Goal: Task Accomplishment & Management: Use online tool/utility

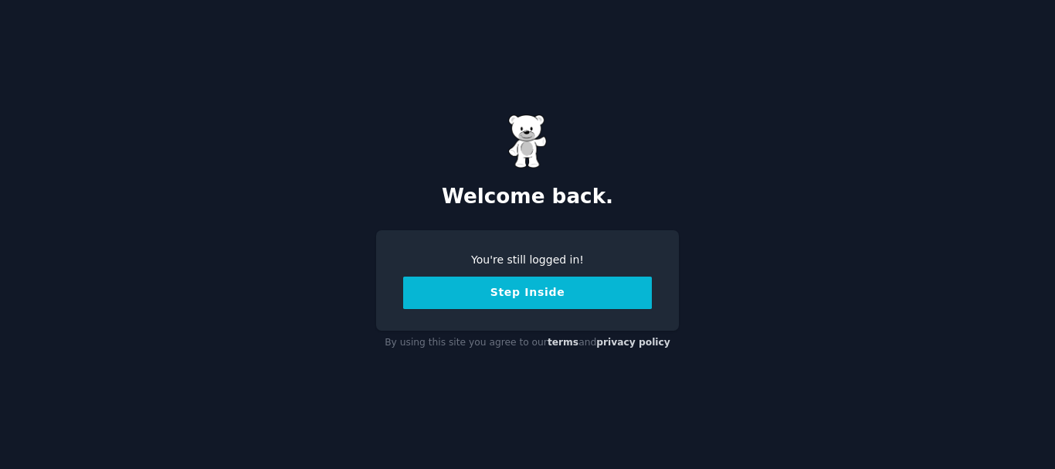
click at [546, 299] on button "Step Inside" at bounding box center [527, 292] width 249 height 32
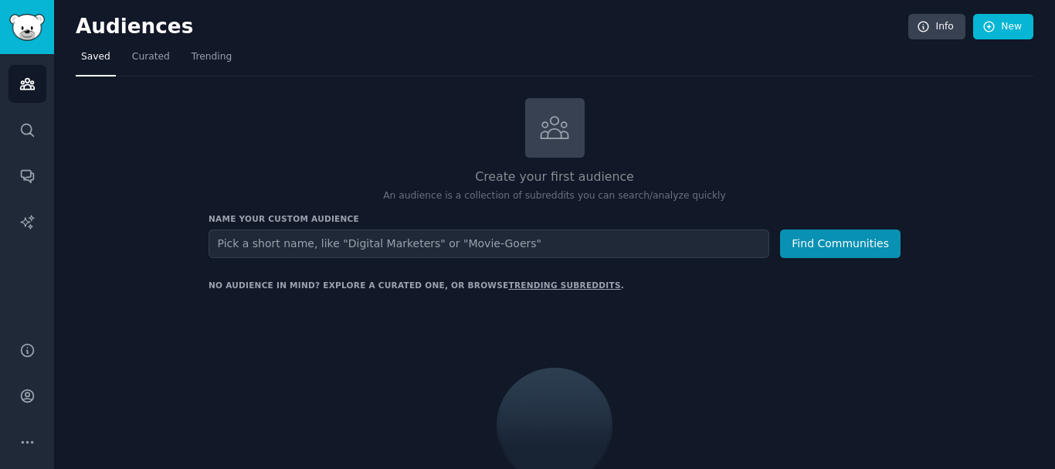
click at [500, 240] on input "text" at bounding box center [488, 243] width 561 height 29
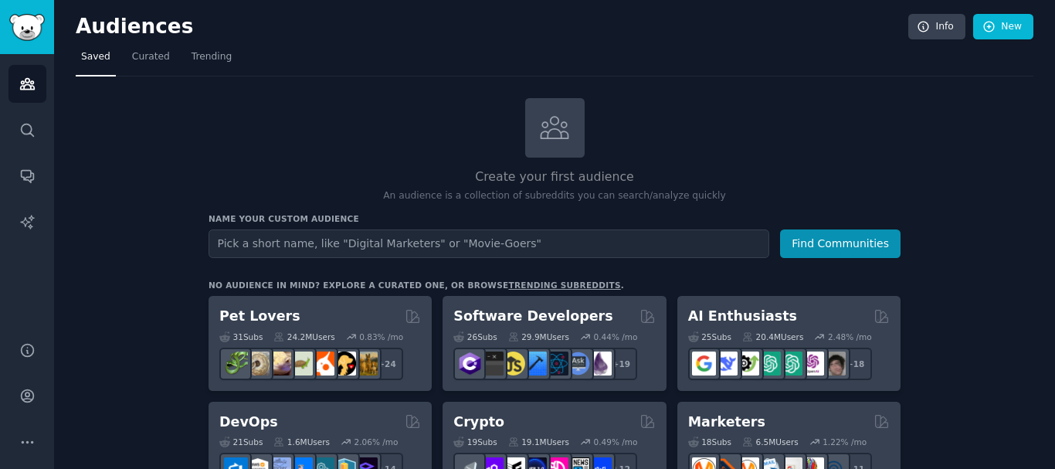
click at [498, 238] on input "text" at bounding box center [488, 243] width 561 height 29
type input "r"
type input "commute"
click at [780, 229] on button "Find Communities" at bounding box center [840, 243] width 120 height 29
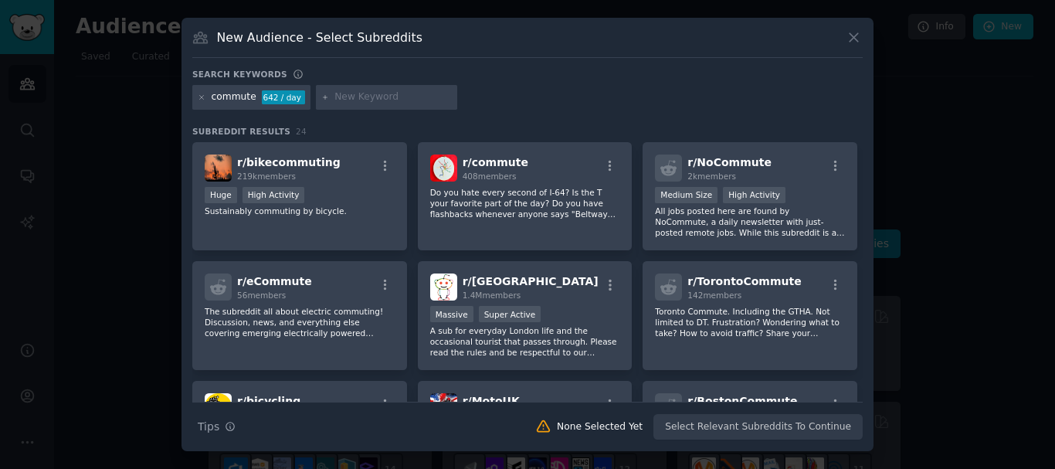
drag, startPoint x: 477, startPoint y: 167, endPoint x: 441, endPoint y: 99, distance: 77.0
click at [441, 99] on input "text" at bounding box center [392, 97] width 117 height 14
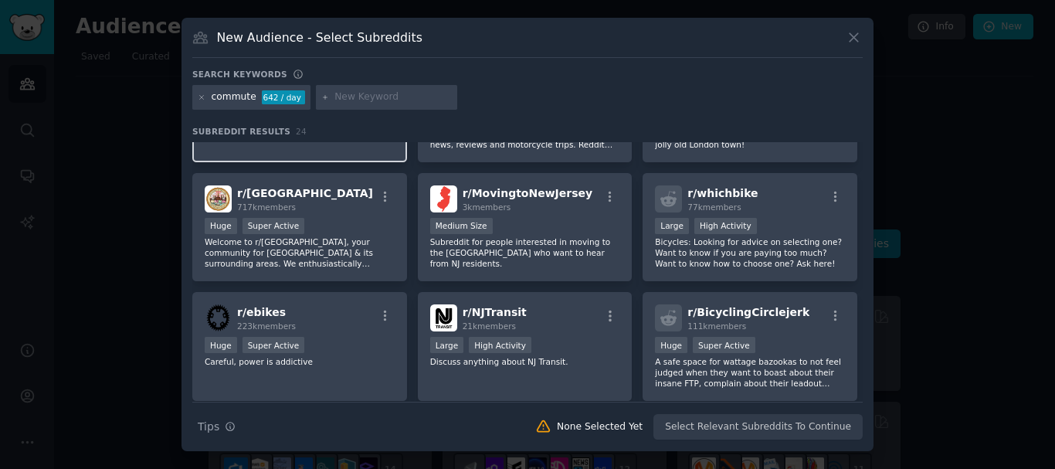
scroll to position [463, 0]
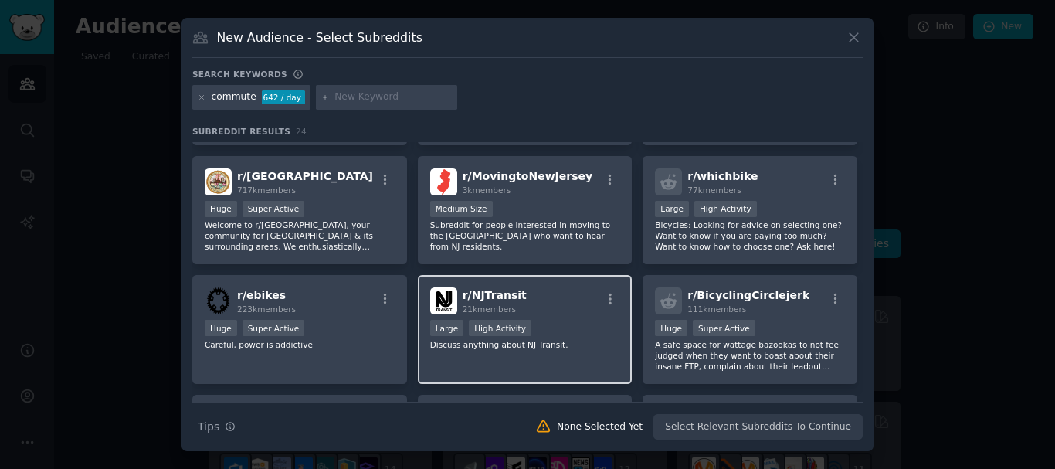
drag, startPoint x: 470, startPoint y: 302, endPoint x: 447, endPoint y: 301, distance: 23.2
click at [447, 301] on img at bounding box center [443, 300] width 27 height 27
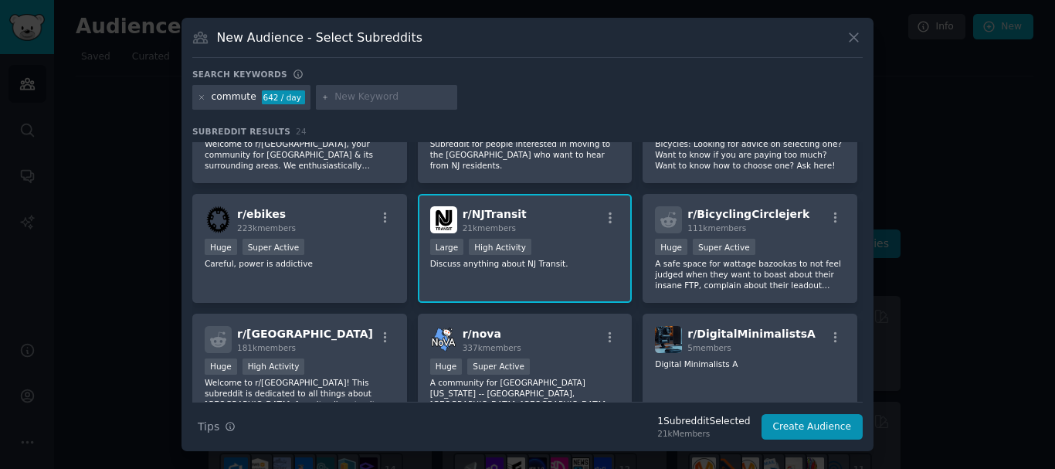
scroll to position [541, 0]
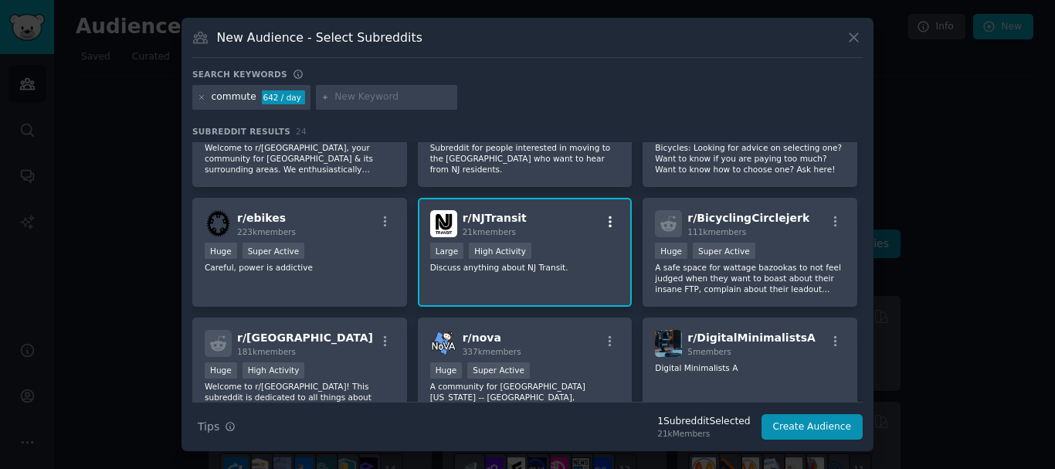
click at [615, 224] on button "button" at bounding box center [610, 222] width 19 height 14
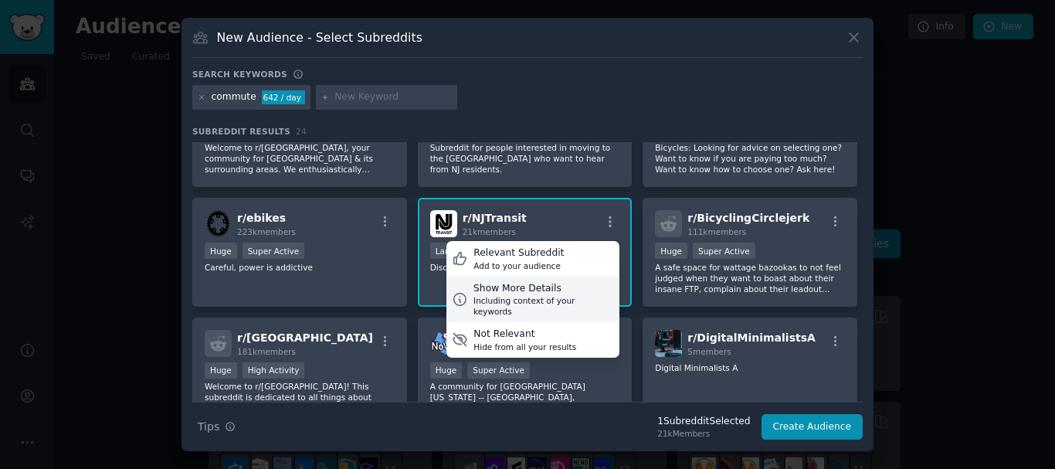
drag, startPoint x: 530, startPoint y: 295, endPoint x: 513, endPoint y: 297, distance: 17.9
click at [513, 297] on div "Including context of your keywords" at bounding box center [543, 306] width 141 height 22
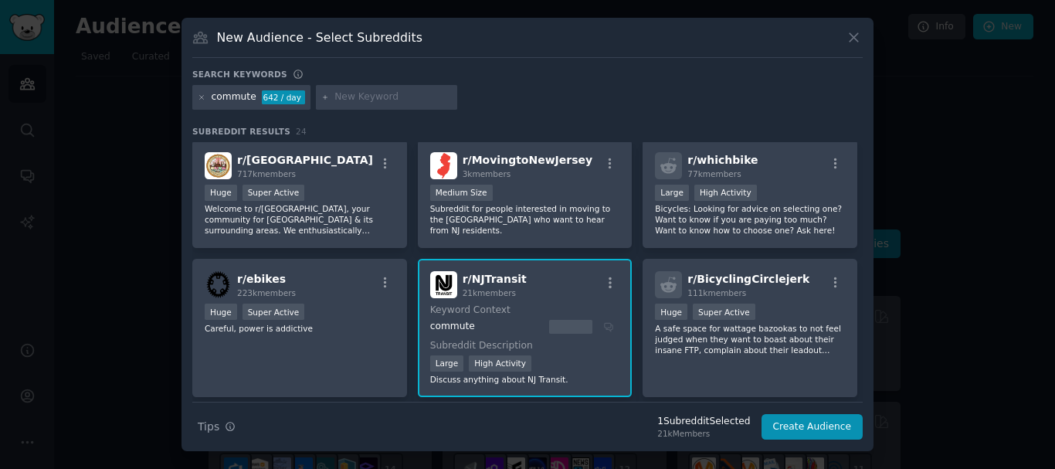
scroll to position [448, 0]
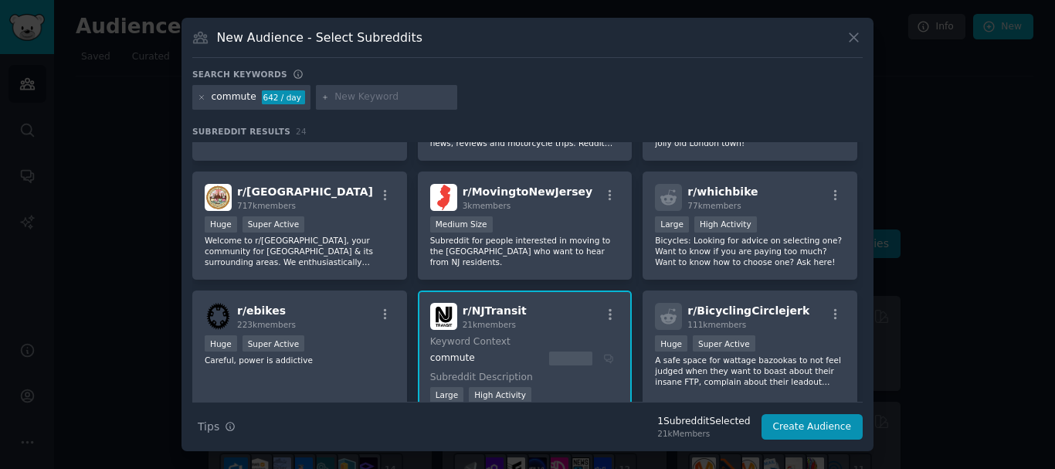
click at [498, 328] on span "21k members" at bounding box center [489, 324] width 53 height 9
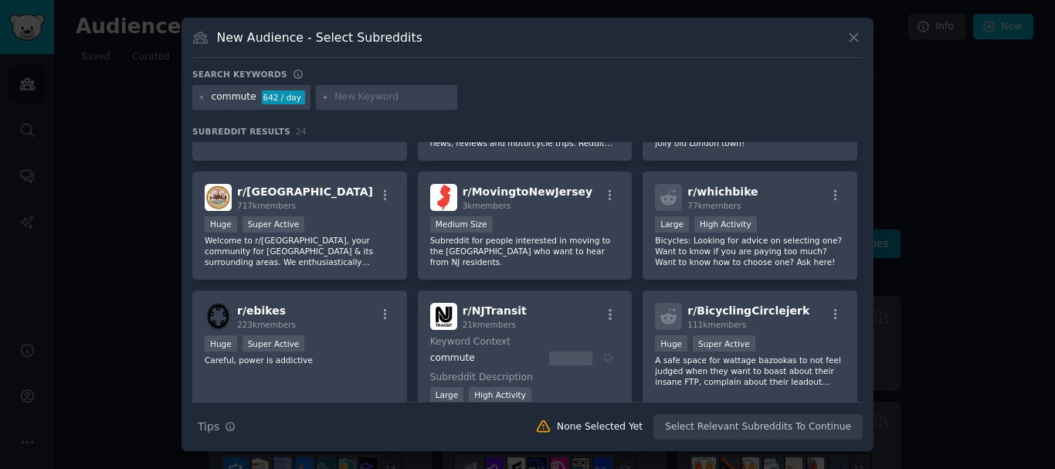
click at [747, 425] on div "Search Tips Tips None Selected Yet Select Relevant Subreddits To Continue" at bounding box center [527, 421] width 670 height 39
click at [554, 351] on div "Keyword Context commute" at bounding box center [525, 350] width 190 height 30
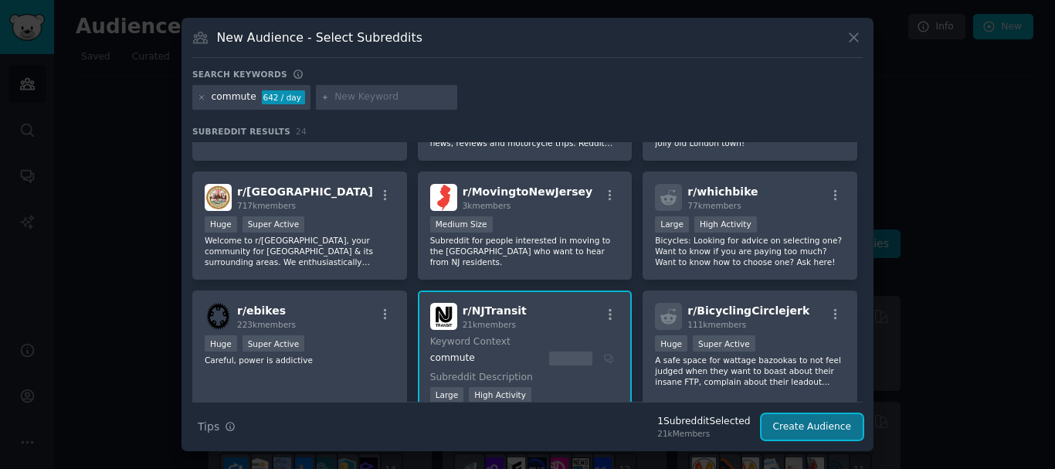
click at [801, 427] on button "Create Audience" at bounding box center [812, 427] width 102 height 26
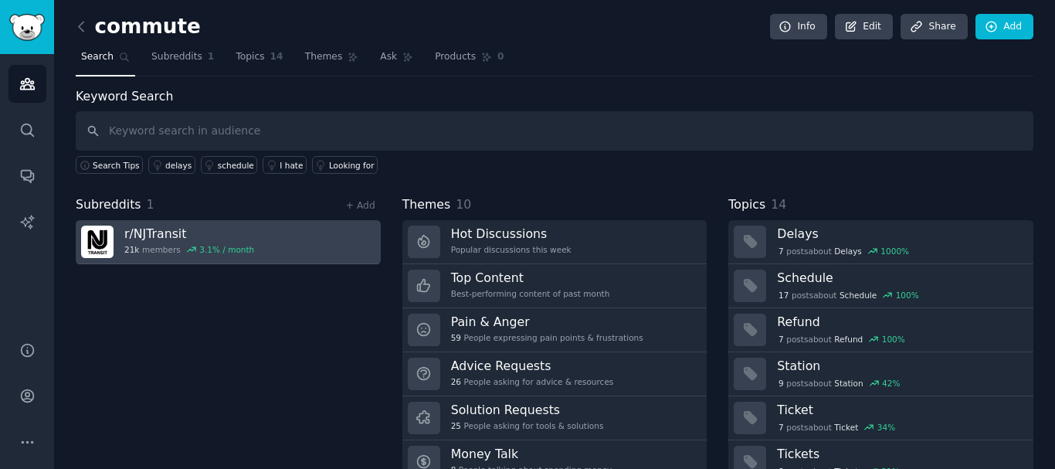
click at [154, 236] on h3 "r/ NJTransit" at bounding box center [189, 233] width 130 height 16
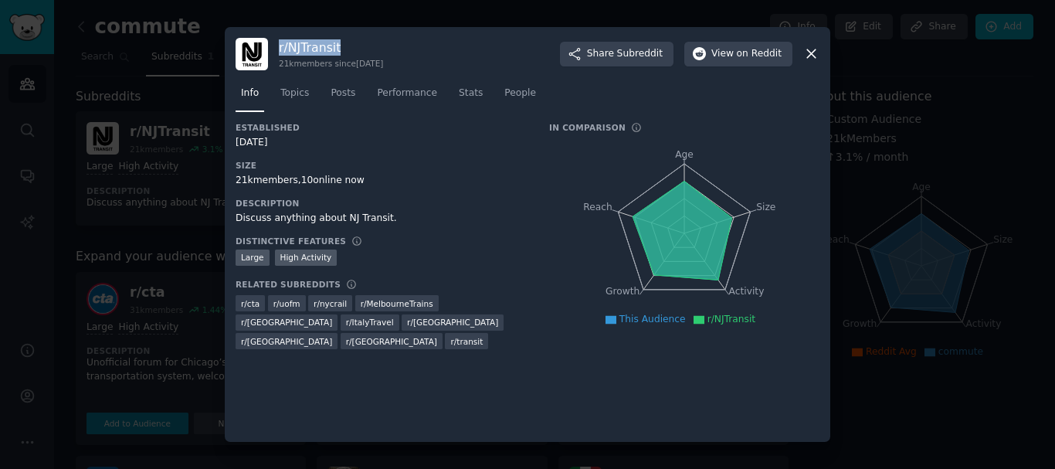
drag, startPoint x: 280, startPoint y: 47, endPoint x: 389, endPoint y: 53, distance: 109.8
click at [383, 53] on h3 "r/ NJTransit" at bounding box center [331, 47] width 104 height 16
copy h3 "r/ NJTransit"
click at [809, 60] on icon at bounding box center [811, 54] width 16 height 16
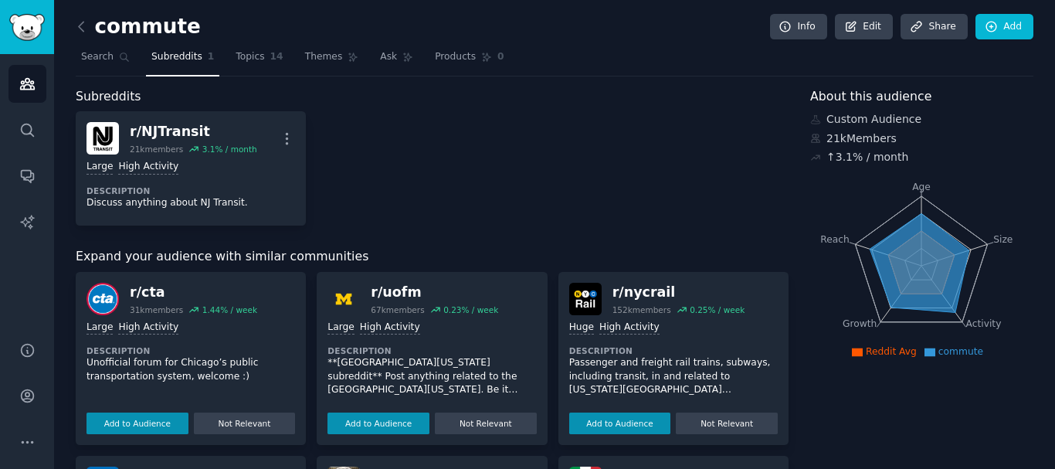
click at [90, 25] on link at bounding box center [85, 27] width 19 height 25
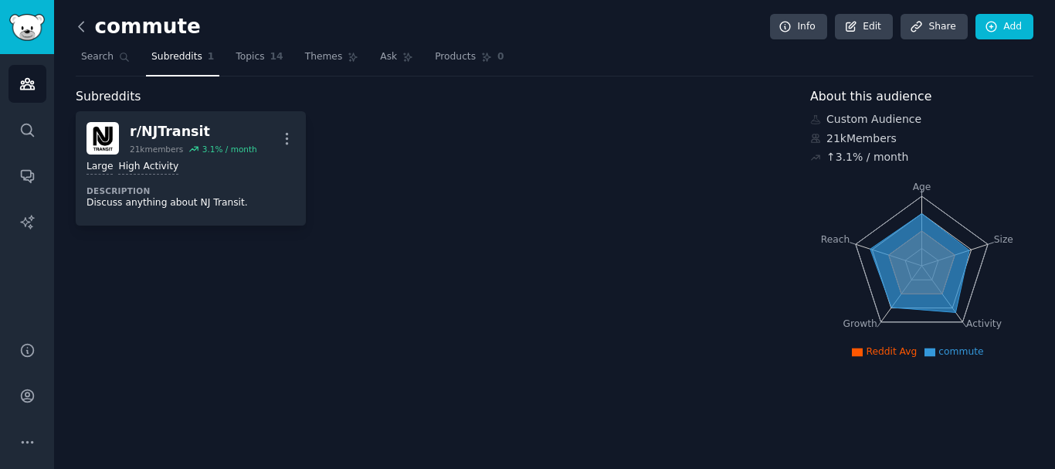
click at [80, 29] on icon at bounding box center [81, 27] width 16 height 16
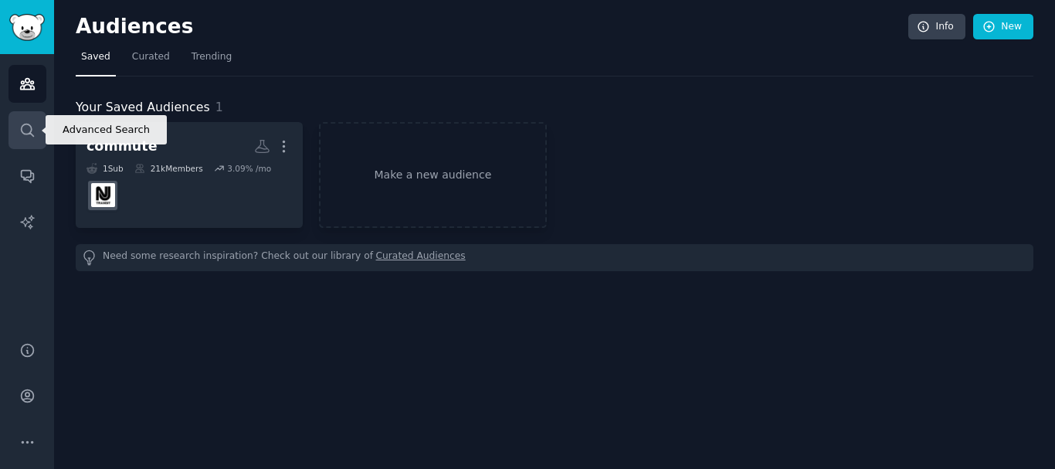
click at [23, 132] on icon "Sidebar" at bounding box center [27, 130] width 16 height 16
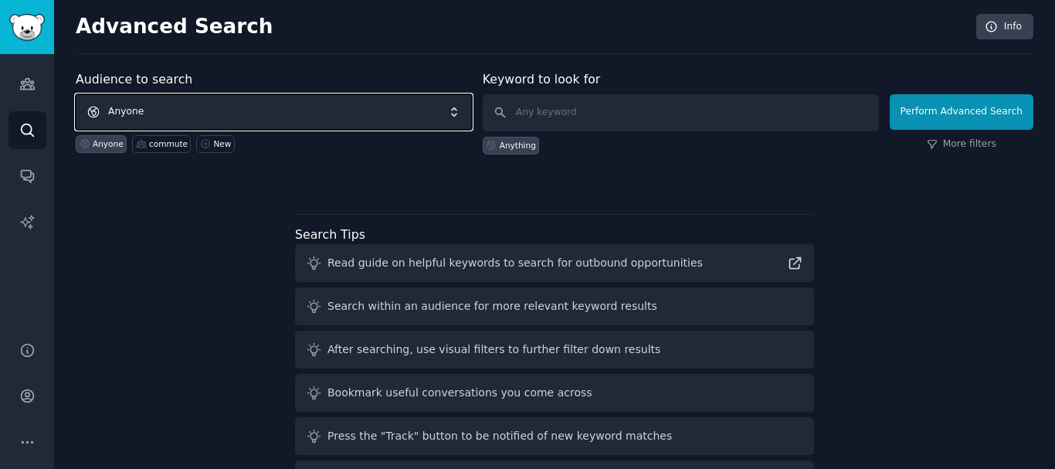
click at [151, 107] on span "Anyone" at bounding box center [274, 112] width 396 height 36
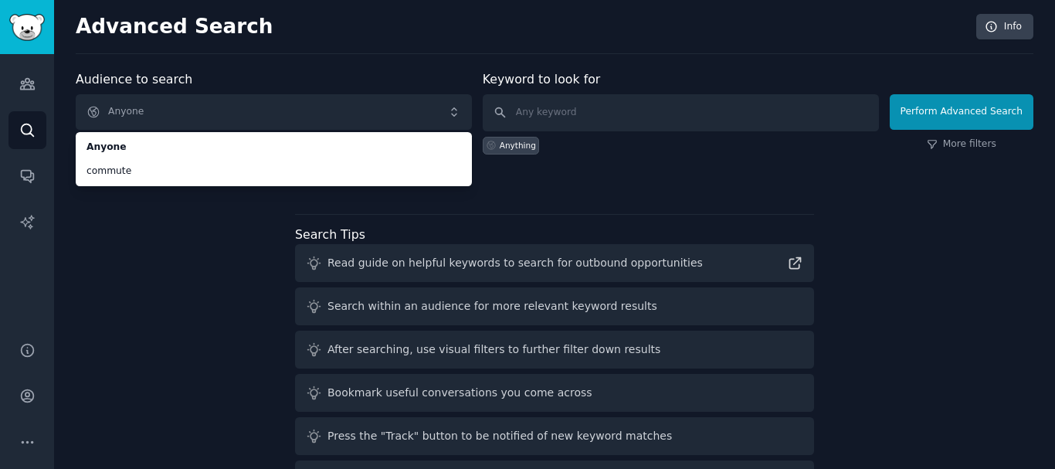
click at [117, 261] on div "Audience to search Anyone Anyone commute Anyone commute New Keyword to look for…" at bounding box center [555, 287] width 958 height 434
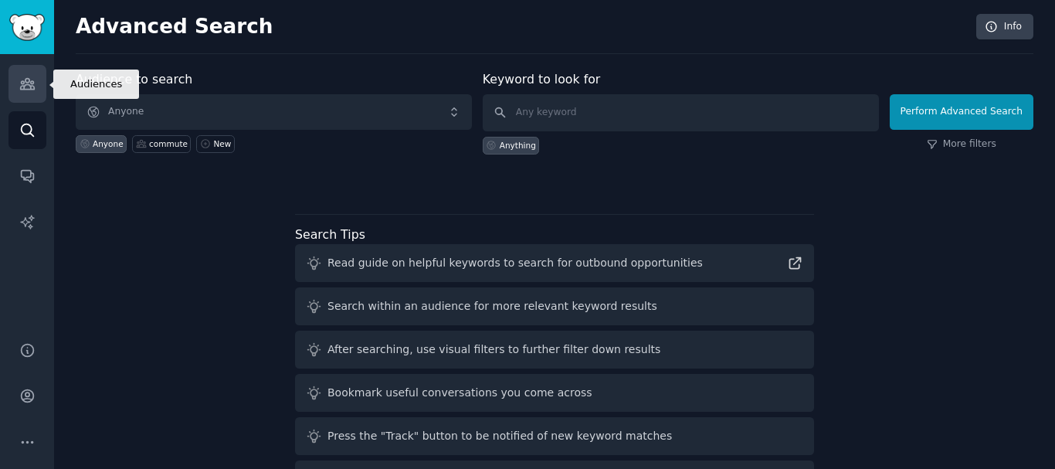
click at [29, 96] on link "Audiences" at bounding box center [27, 84] width 38 height 38
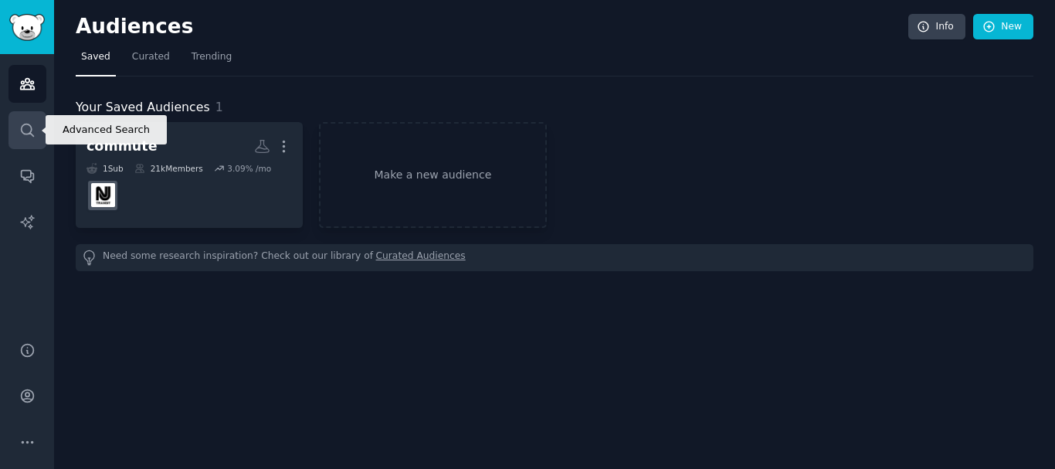
click at [34, 124] on icon "Sidebar" at bounding box center [27, 130] width 16 height 16
